Goal: Find specific page/section: Find specific page/section

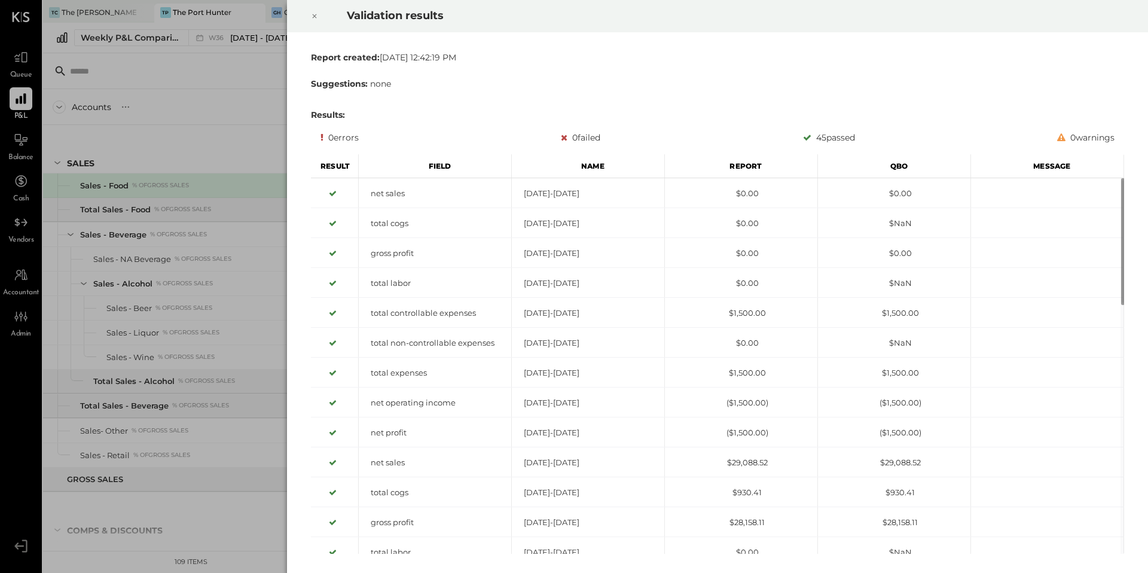
click at [165, 68] on div "Validation results Report created: [DATE] 12:42:19 PM Suggestions: none Results…" at bounding box center [574, 286] width 1148 height 573
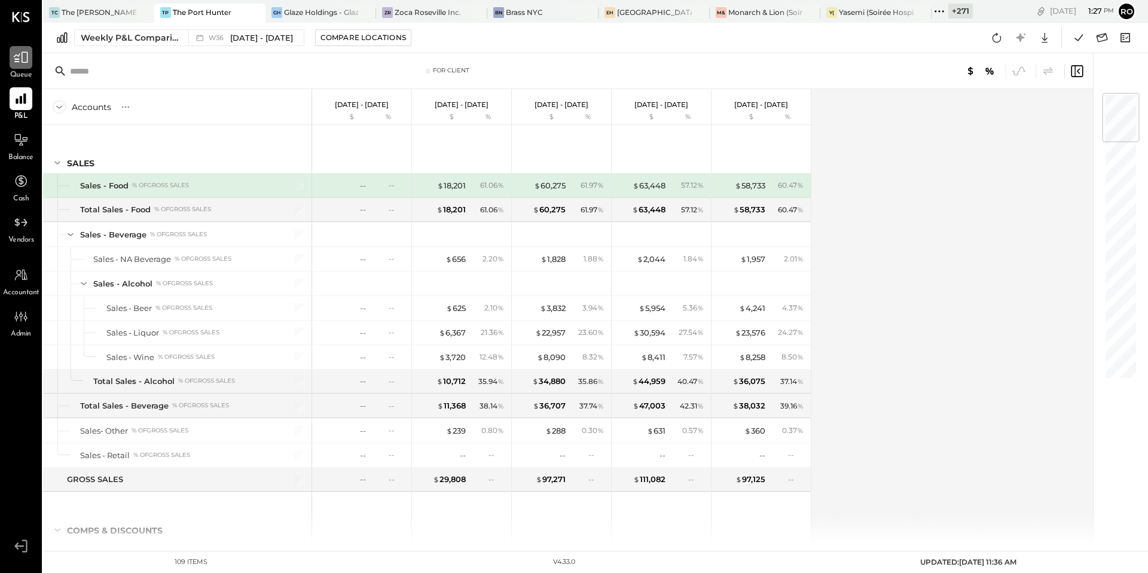
click at [22, 62] on icon at bounding box center [21, 57] width 14 height 11
